Goal: Information Seeking & Learning: Check status

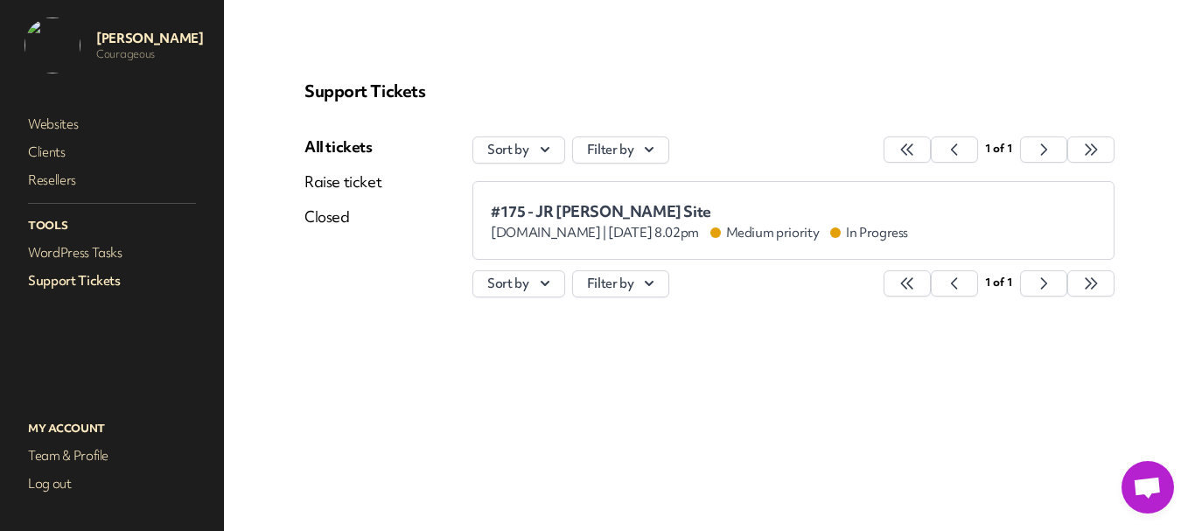
click at [301, 212] on div "Support Tickets All tickets Raise ticket Closed Sort by Filter by 1 of 1 #175 -…" at bounding box center [709, 197] width 852 height 276
click at [328, 220] on link "Closed" at bounding box center [342, 216] width 77 height 21
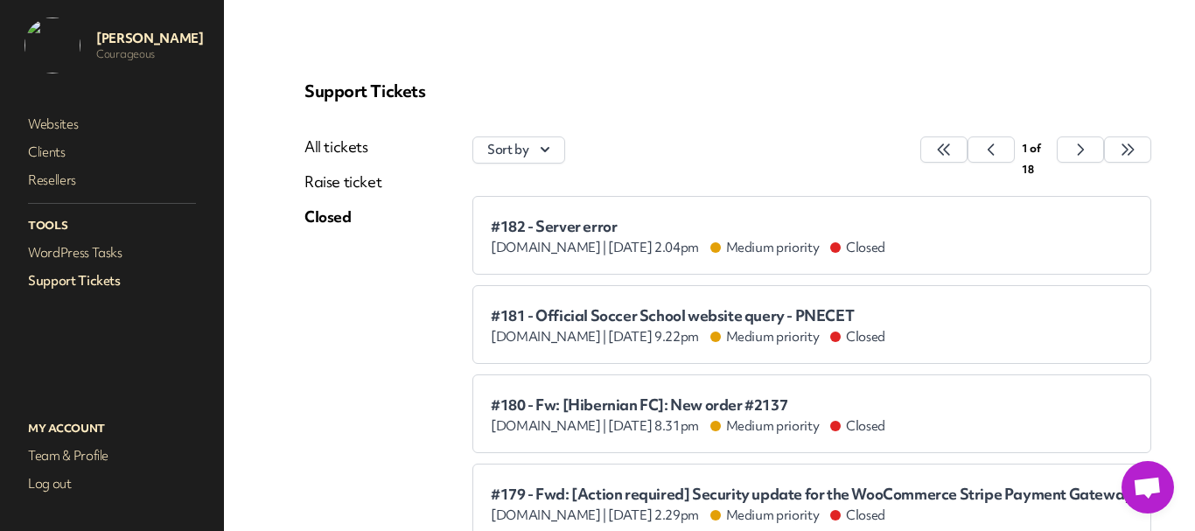
click at [604, 225] on span "#182 - Server error" at bounding box center [688, 226] width 395 height 17
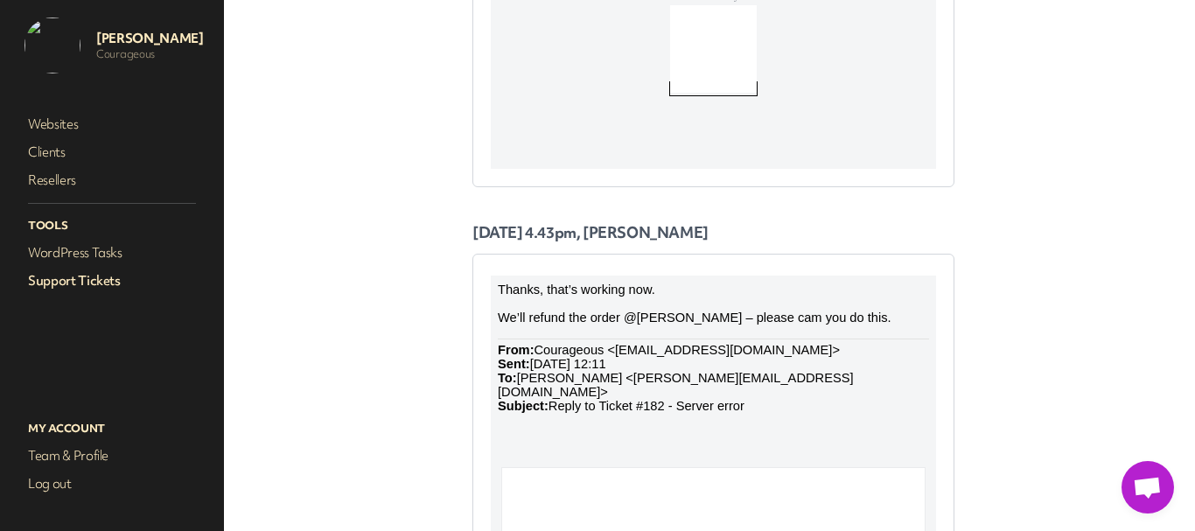
scroll to position [1575, 0]
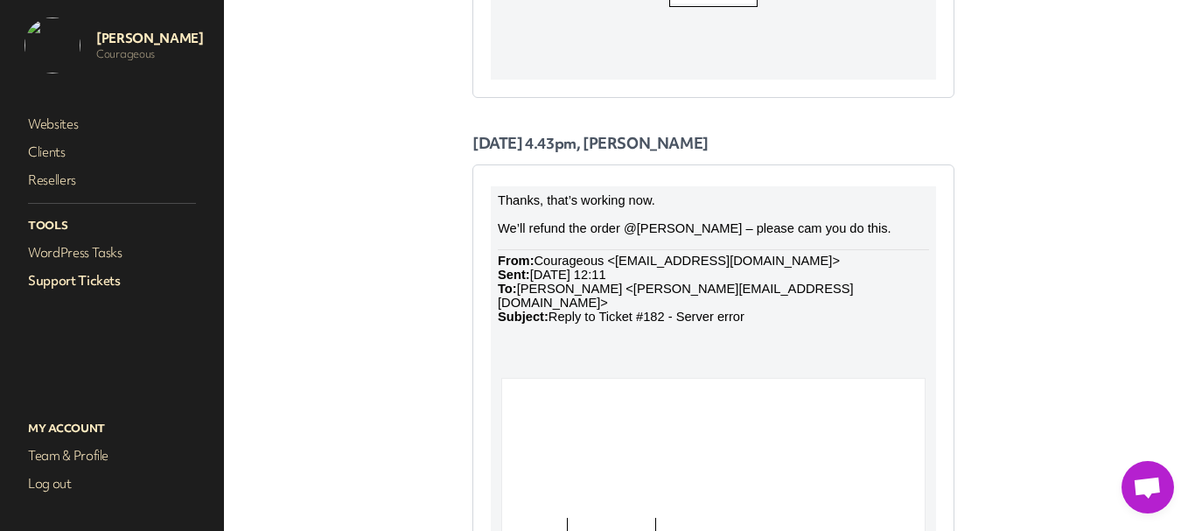
click at [79, 267] on nav "Websites Clients Resellers Tools WordPress Tasks Support Tickets" at bounding box center [111, 246] width 189 height 277
click at [75, 272] on link "Support Tickets" at bounding box center [111, 281] width 175 height 24
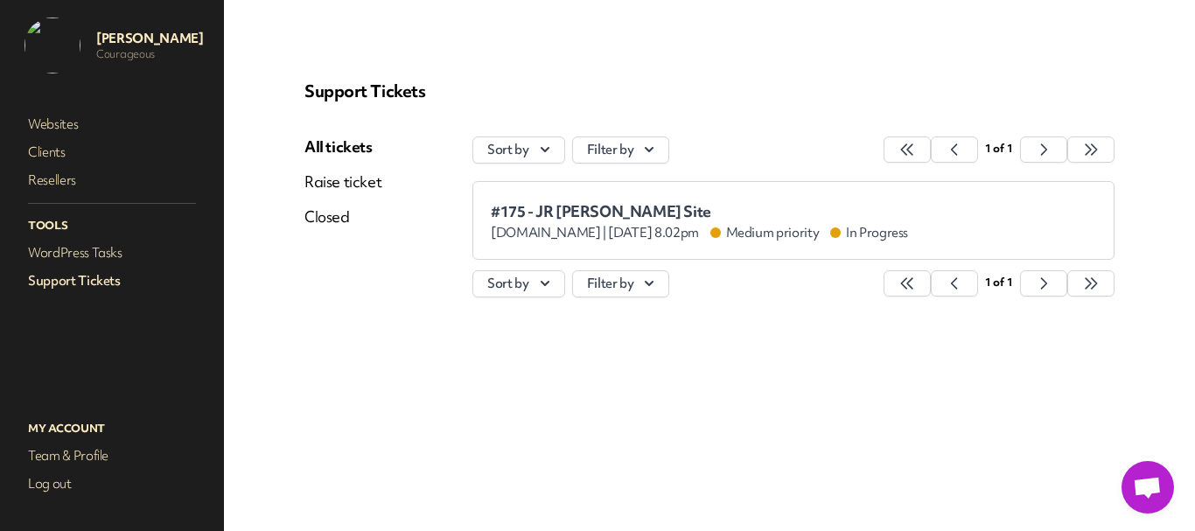
click at [87, 268] on nav "Websites Clients Resellers Tools WordPress Tasks Support Tickets" at bounding box center [111, 246] width 189 height 277
click at [91, 260] on link "WordPress Tasks" at bounding box center [111, 253] width 175 height 24
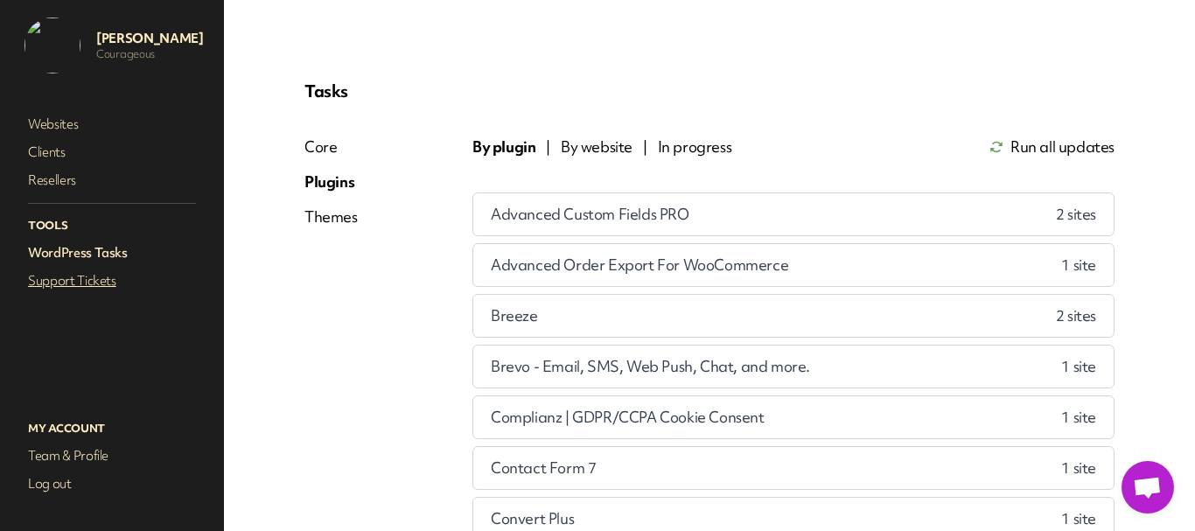
click at [92, 287] on link "Support Tickets" at bounding box center [111, 281] width 175 height 24
